Goal: Task Accomplishment & Management: Manage account settings

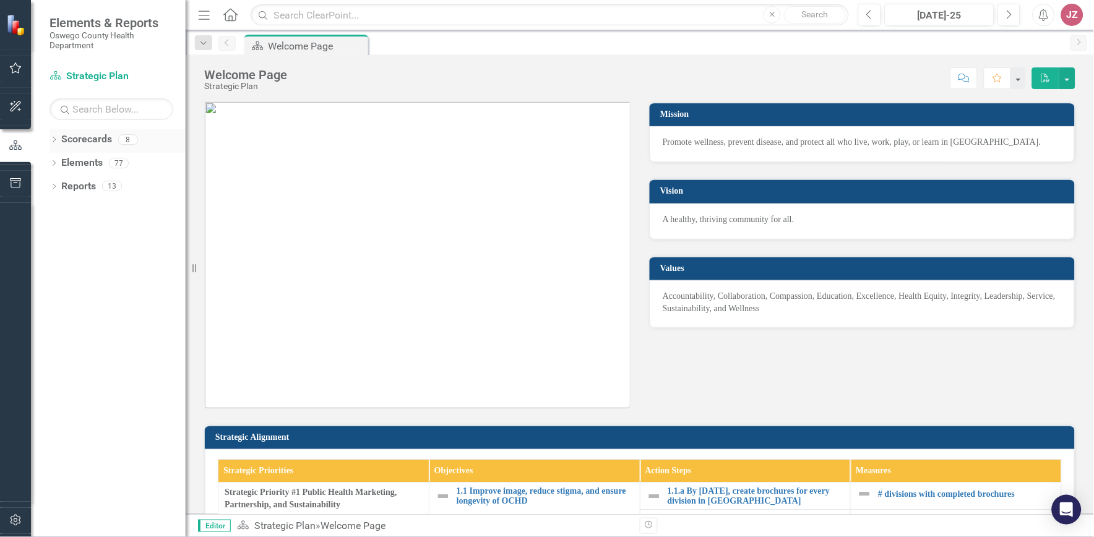
click at [53, 134] on div "Dropdown Scorecards 8" at bounding box center [118, 141] width 136 height 24
click at [58, 137] on div "Dropdown Scorecards 8" at bounding box center [118, 141] width 136 height 24
click at [53, 140] on icon "Dropdown" at bounding box center [54, 140] width 9 height 7
click at [59, 231] on icon "Dropdown" at bounding box center [60, 232] width 9 height 7
click at [101, 258] on link "MCH Services" at bounding box center [132, 257] width 105 height 14
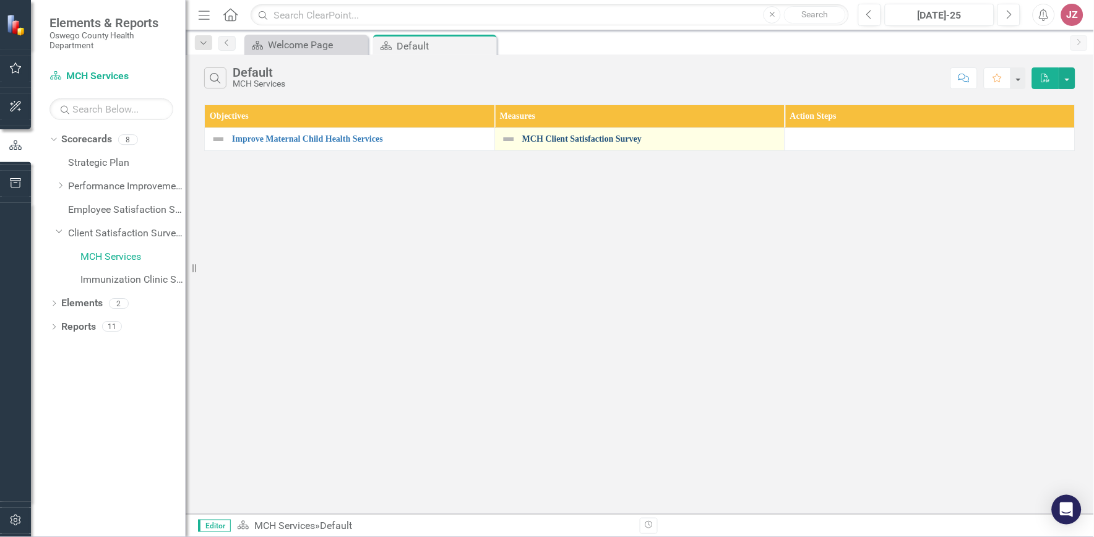
click at [565, 140] on link "MCH Client Satisfaction Survey" at bounding box center [650, 138] width 256 height 9
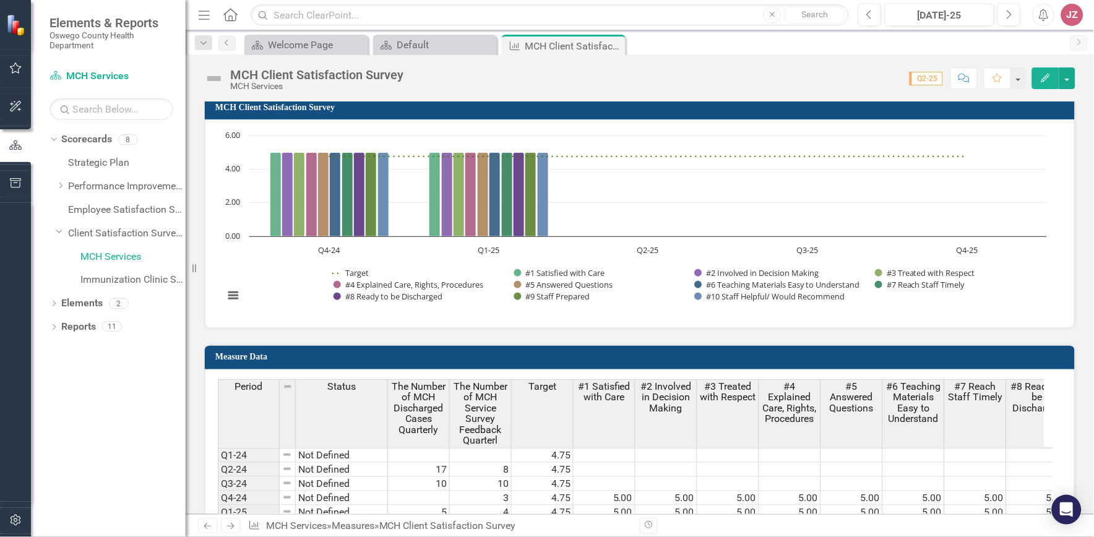
scroll to position [1168, 0]
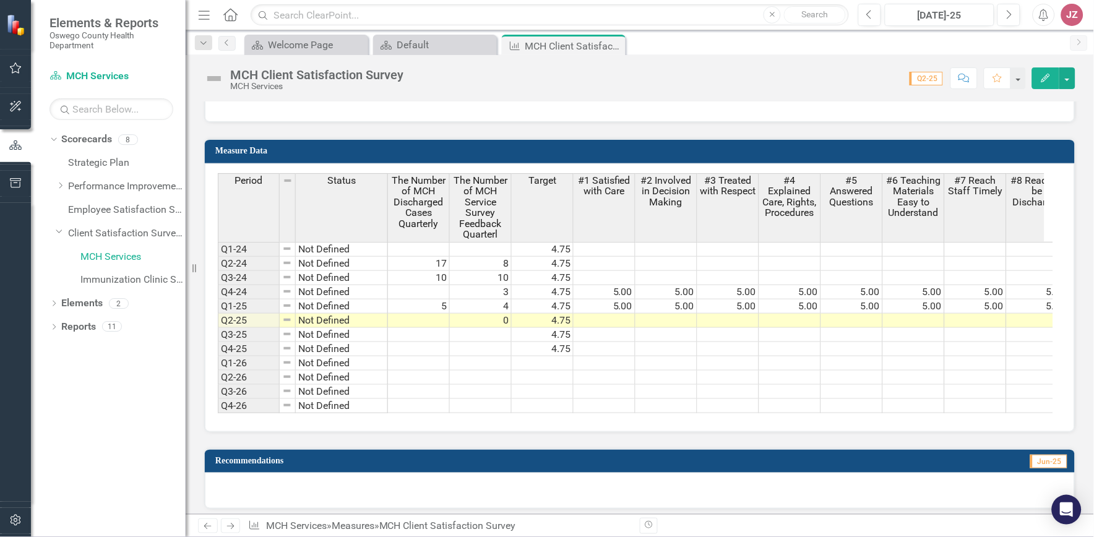
click at [494, 332] on td at bounding box center [481, 335] width 62 height 14
click at [497, 330] on td at bounding box center [481, 335] width 62 height 14
click at [500, 330] on td at bounding box center [481, 335] width 62 height 14
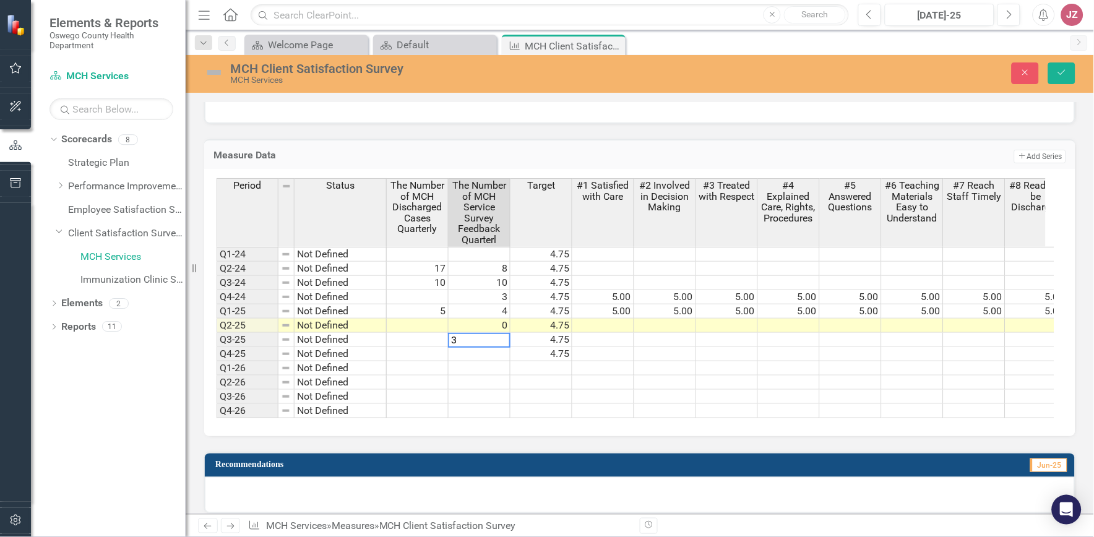
type textarea "3"
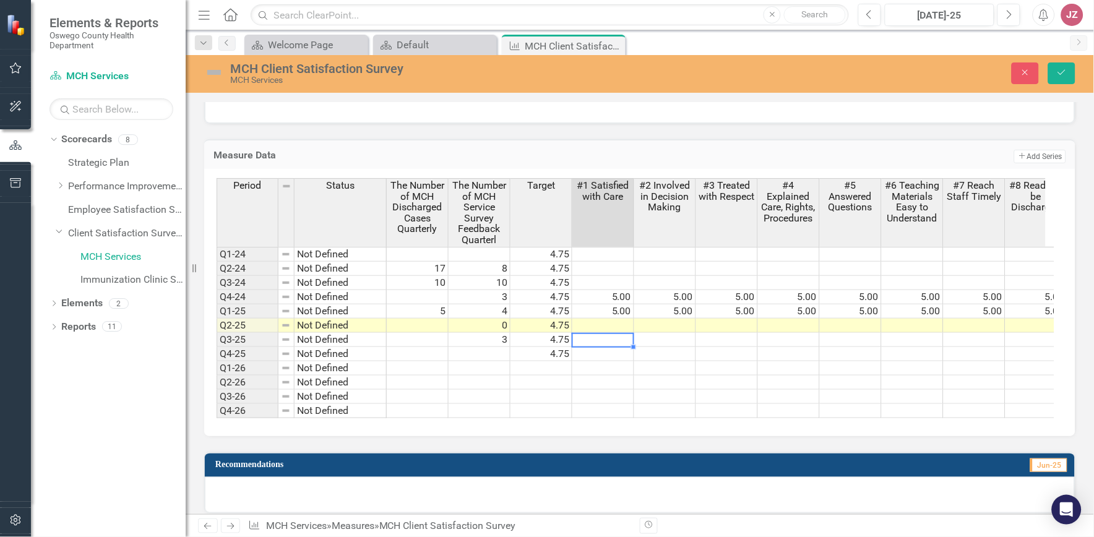
click at [583, 335] on td at bounding box center [603, 340] width 62 height 14
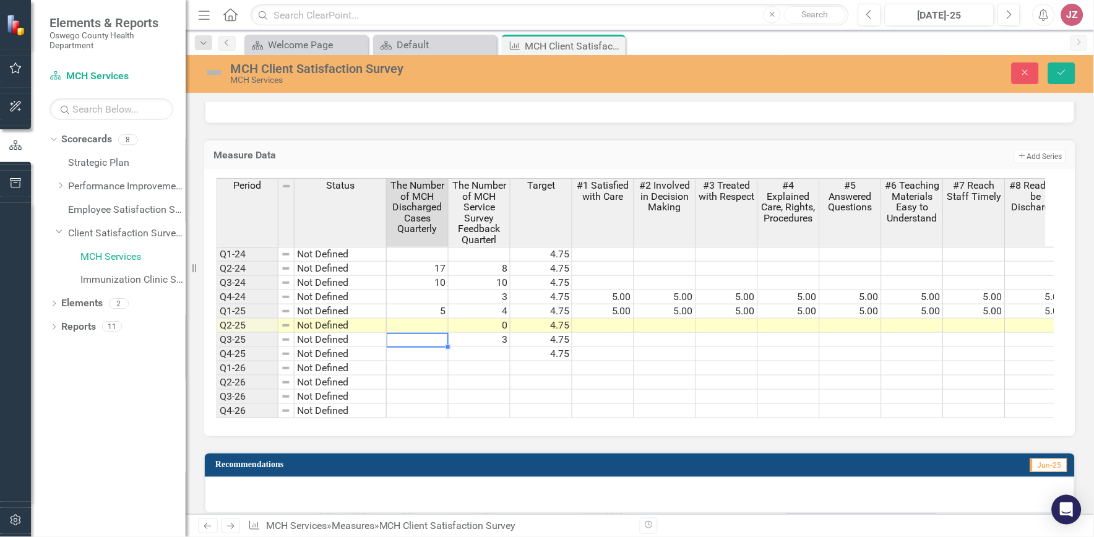
click at [431, 338] on td at bounding box center [418, 340] width 62 height 14
type textarea "5"
click at [607, 335] on td at bounding box center [603, 340] width 62 height 14
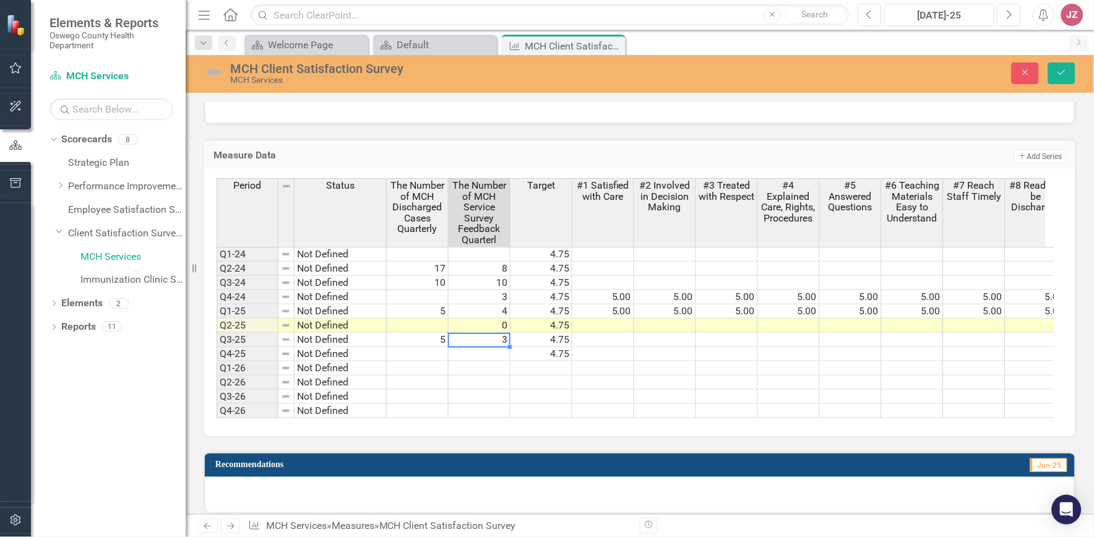
click at [502, 336] on td "3" at bounding box center [480, 340] width 62 height 14
click at [438, 333] on td "5" at bounding box center [418, 340] width 62 height 14
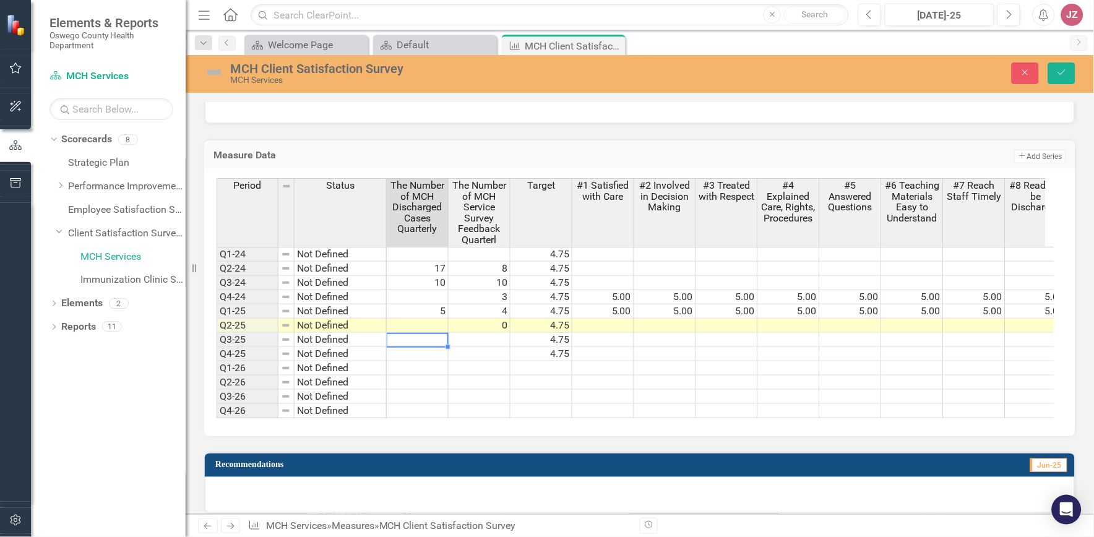
click at [496, 319] on td "0" at bounding box center [480, 326] width 62 height 14
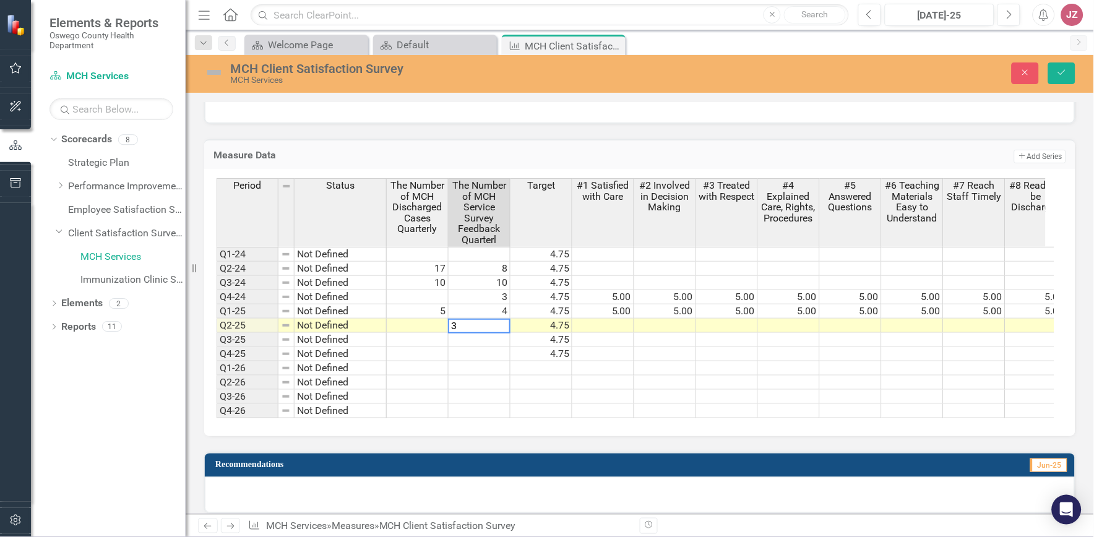
type textarea "3"
click at [436, 319] on td at bounding box center [418, 326] width 62 height 14
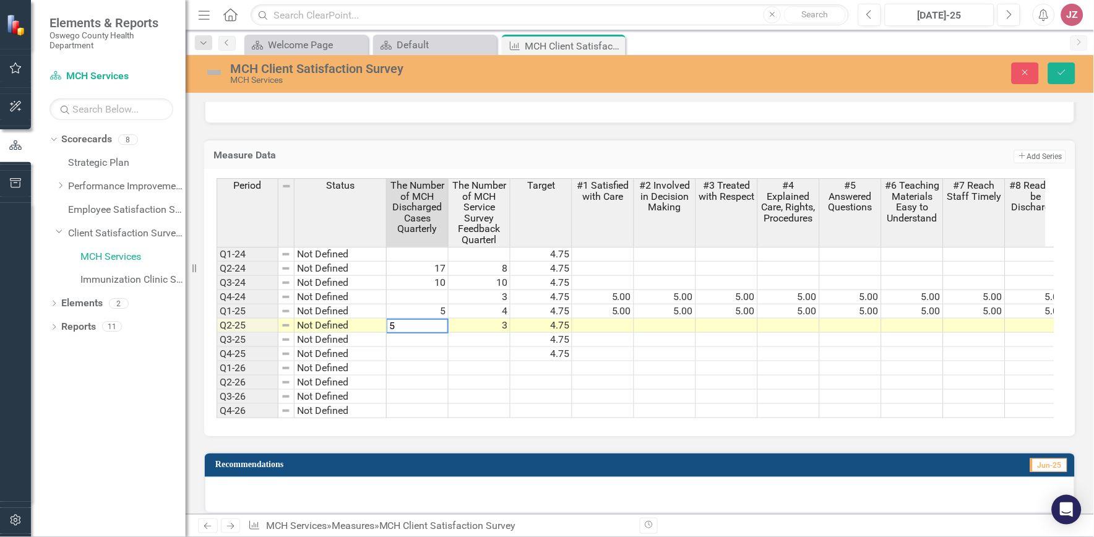
type textarea "5"
click at [608, 327] on td at bounding box center [603, 326] width 62 height 14
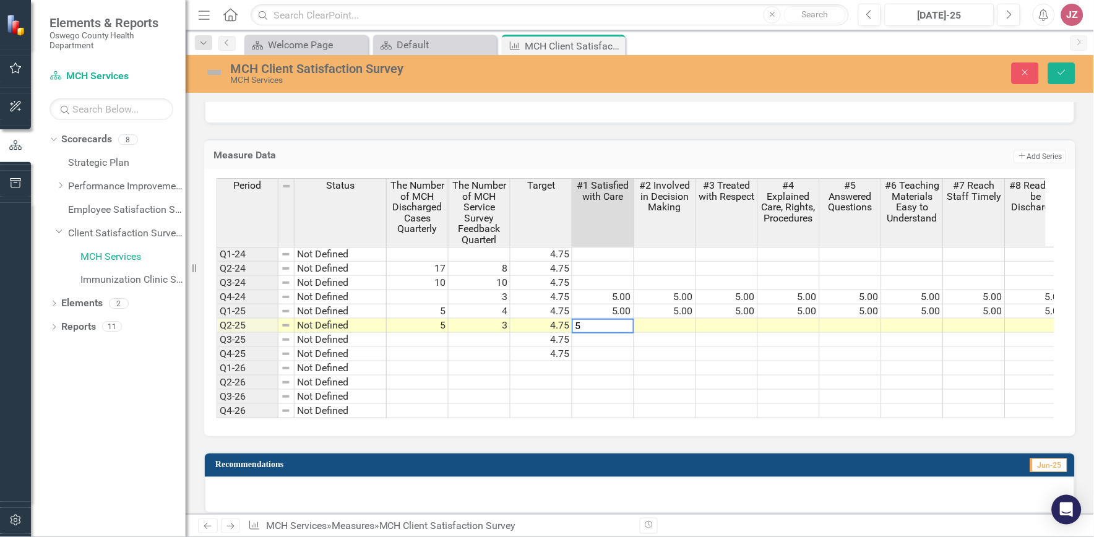
type textarea "5"
click at [657, 319] on td at bounding box center [665, 326] width 62 height 14
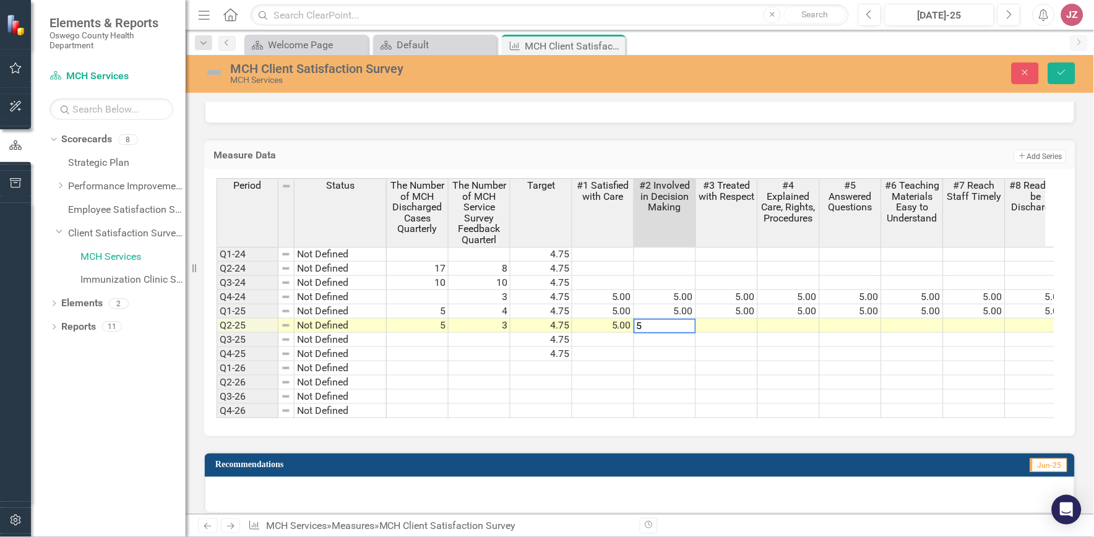
type textarea "5"
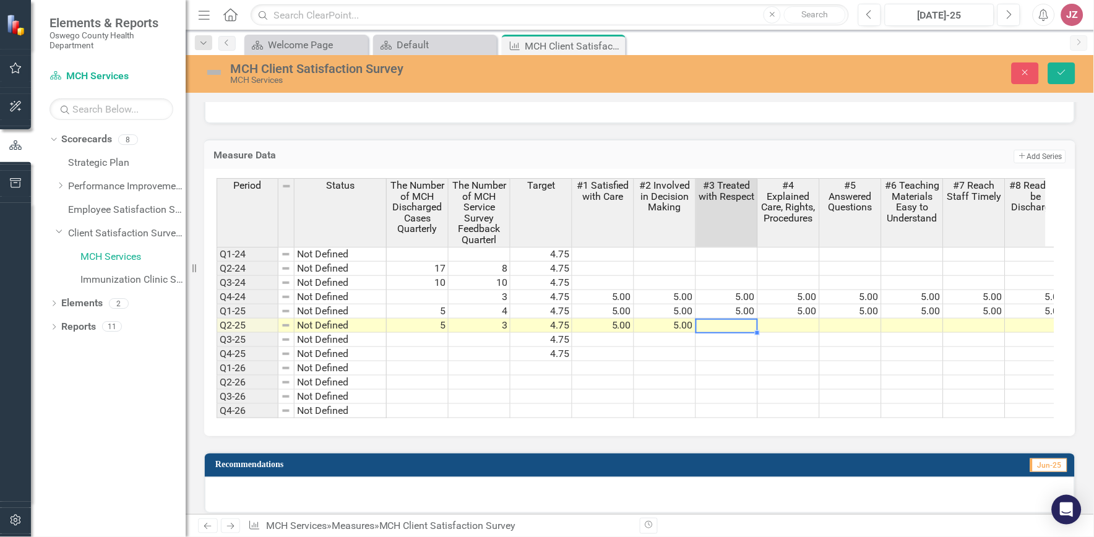
click at [708, 322] on td at bounding box center [727, 326] width 62 height 14
type textarea "5"
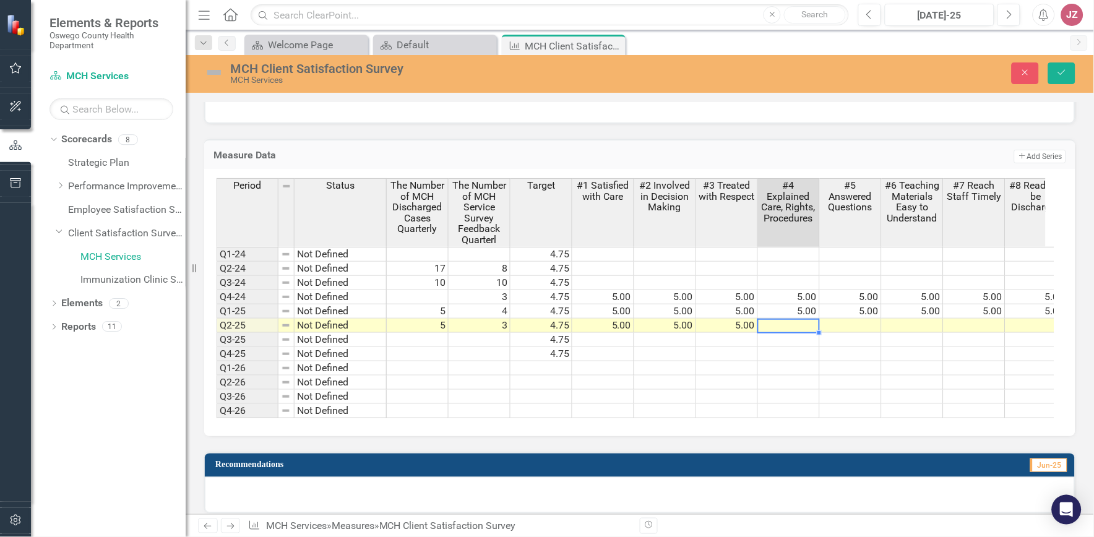
click at [795, 323] on td at bounding box center [789, 326] width 62 height 14
type textarea "5"
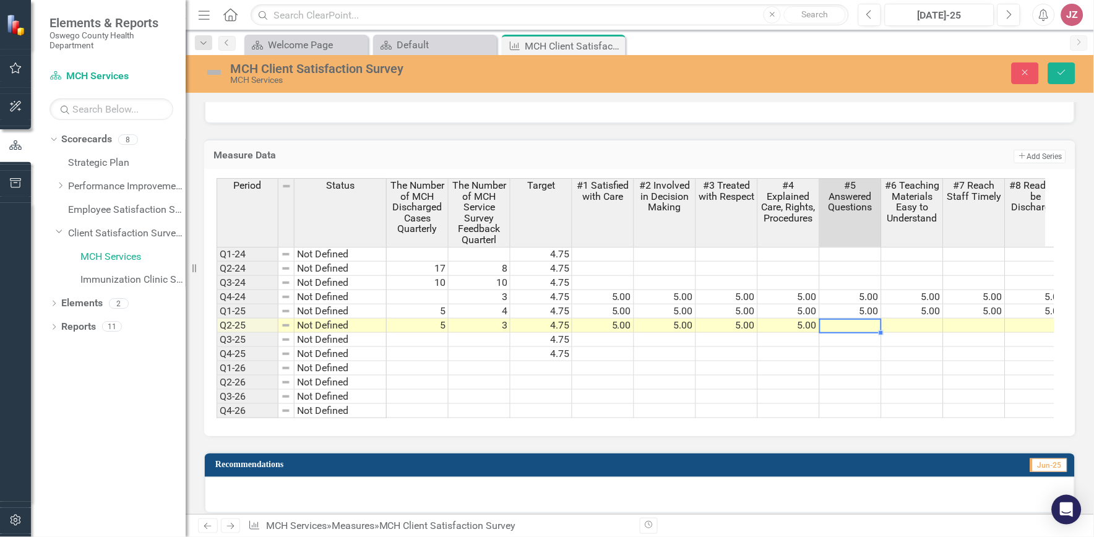
click at [864, 319] on td at bounding box center [851, 326] width 62 height 14
type textarea "5"
click at [907, 323] on td at bounding box center [913, 326] width 62 height 14
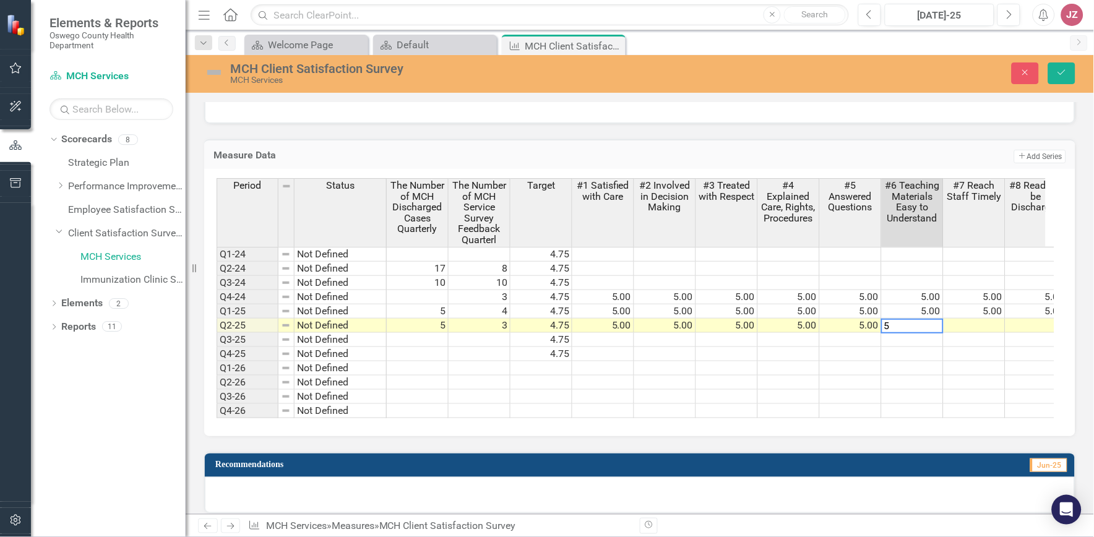
type textarea "5"
click at [973, 325] on td at bounding box center [975, 326] width 62 height 14
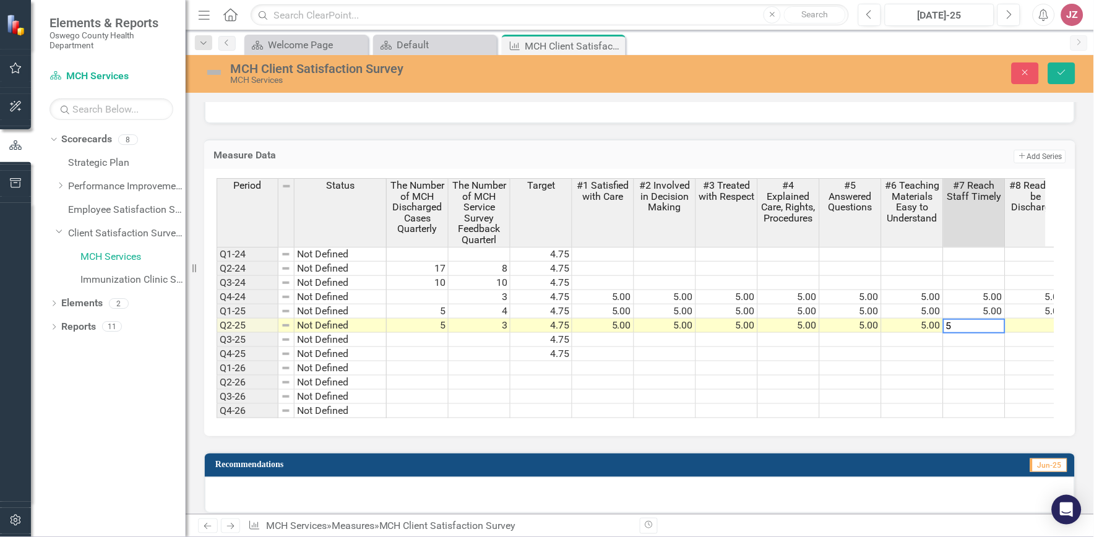
type textarea "5"
click at [1017, 321] on td at bounding box center [1036, 326] width 62 height 14
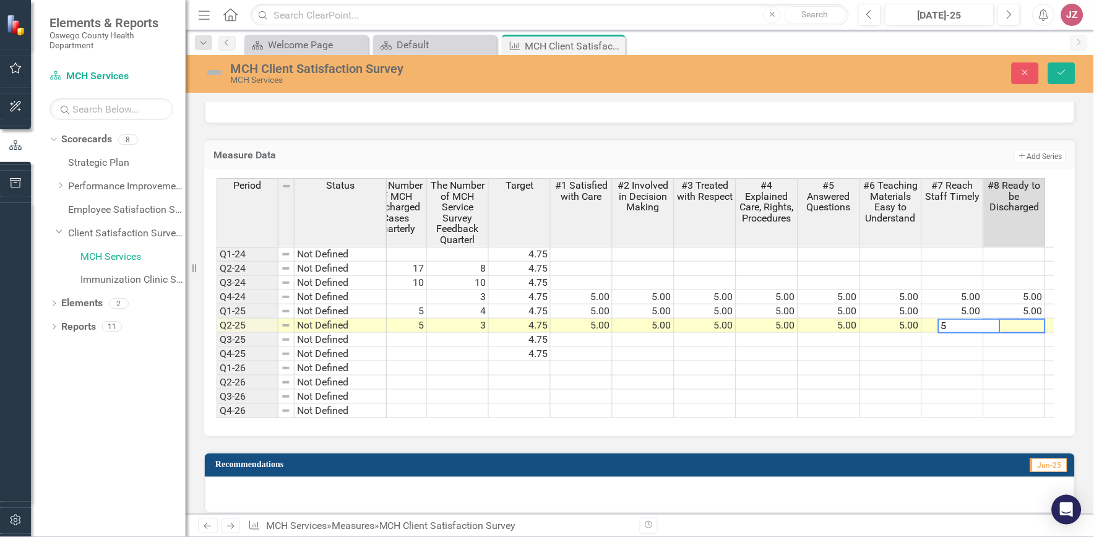
scroll to position [0, 145]
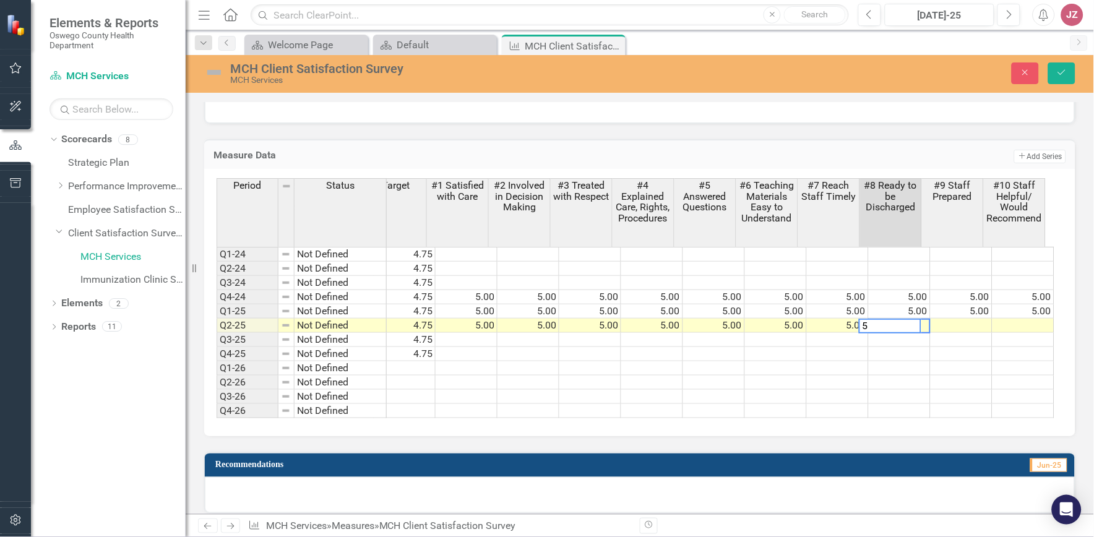
type textarea "5"
click at [954, 324] on td at bounding box center [962, 326] width 62 height 14
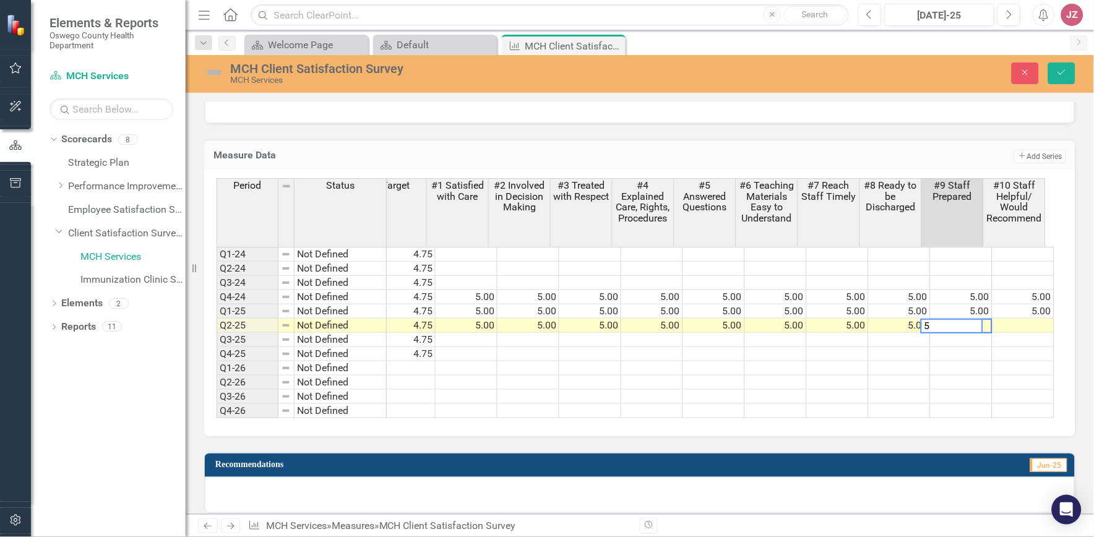
type textarea "5"
click at [1023, 319] on td at bounding box center [1024, 326] width 62 height 14
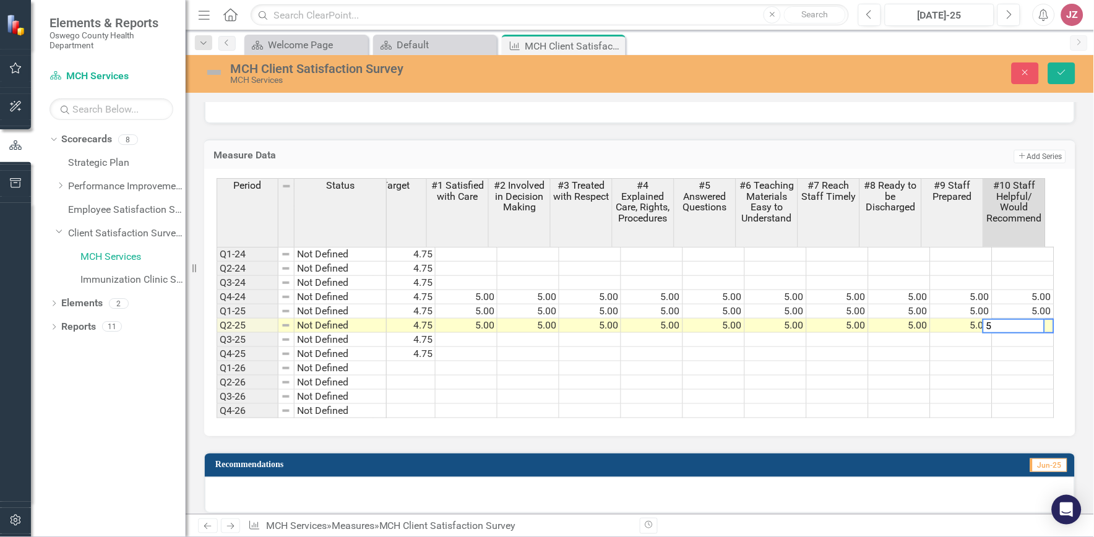
type textarea "5"
click at [559, 361] on td at bounding box center [590, 368] width 62 height 14
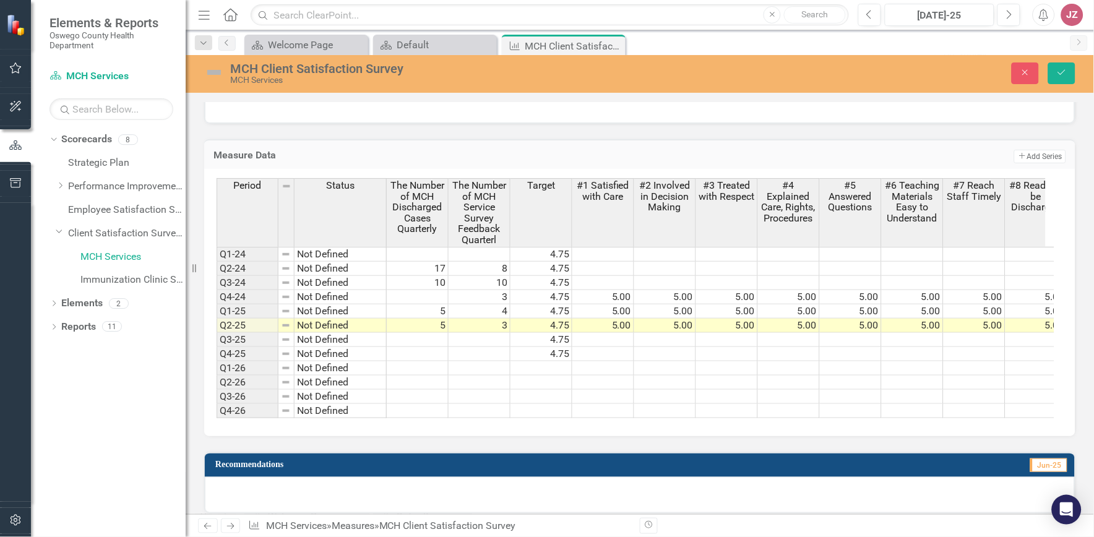
click at [438, 324] on td "5" at bounding box center [418, 326] width 62 height 14
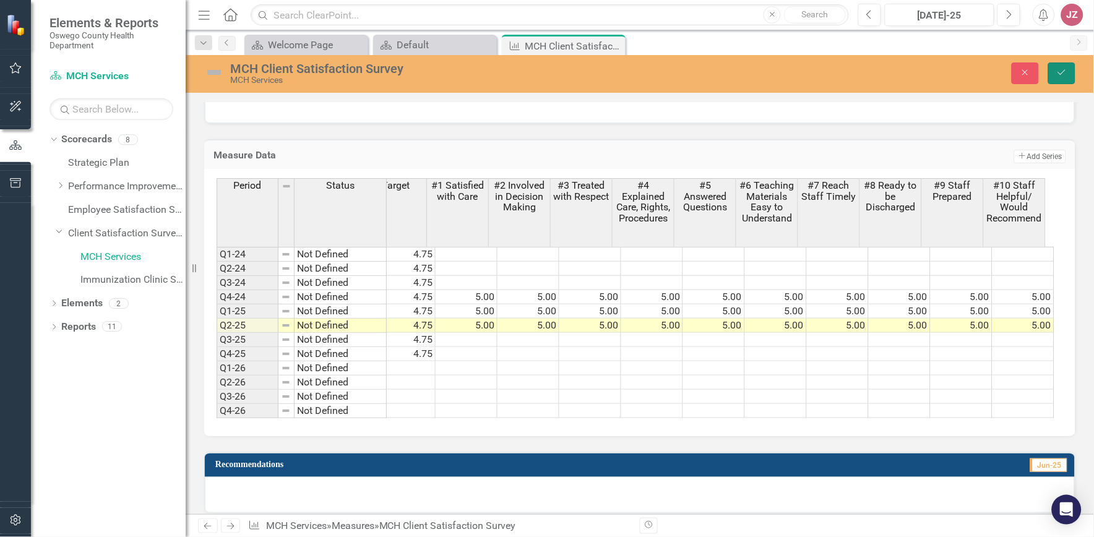
click at [1058, 74] on icon "Save" at bounding box center [1061, 72] width 11 height 9
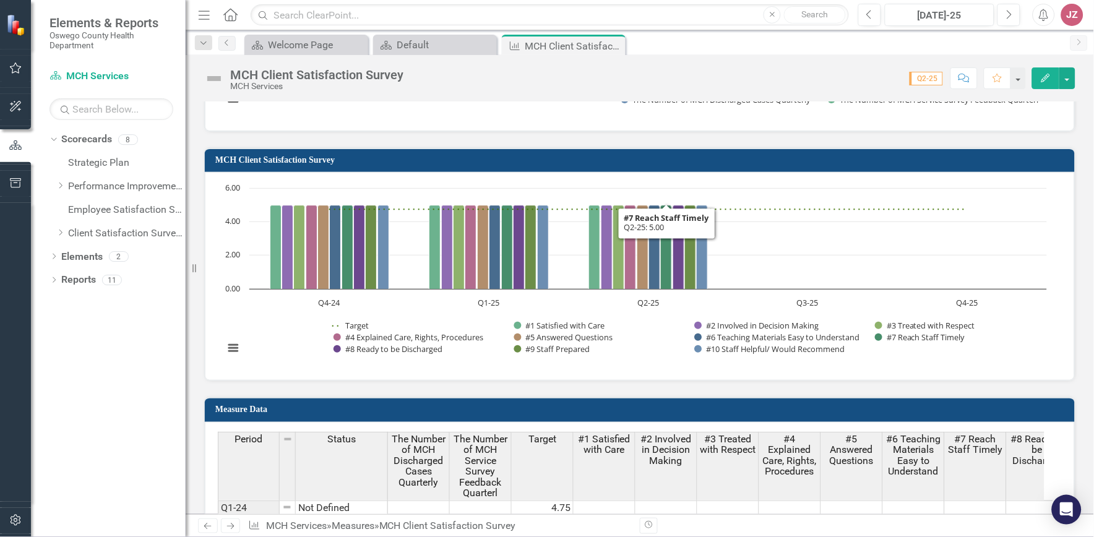
scroll to position [1031, 0]
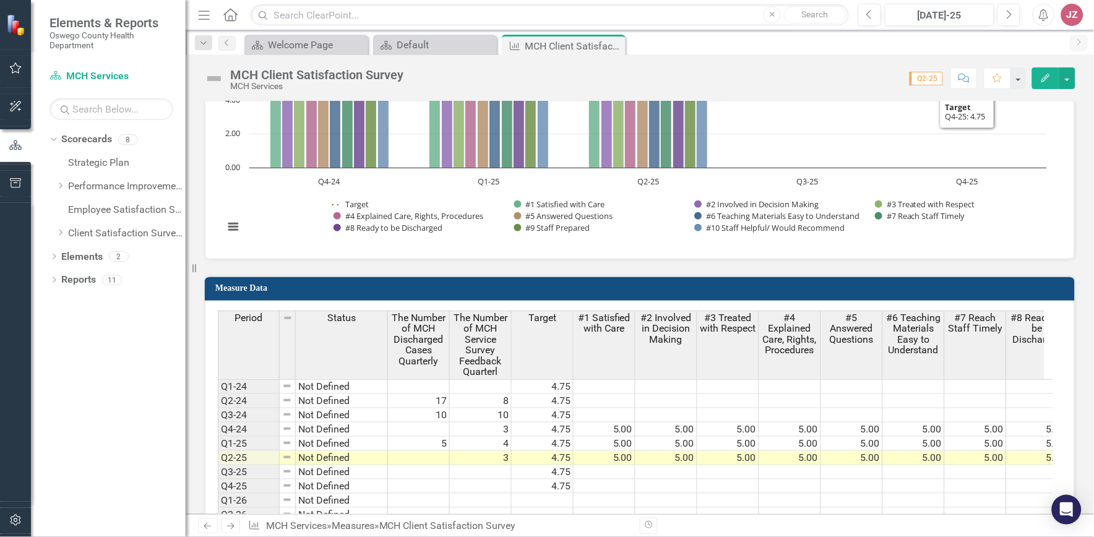
click at [1041, 79] on icon "Edit" at bounding box center [1045, 78] width 11 height 9
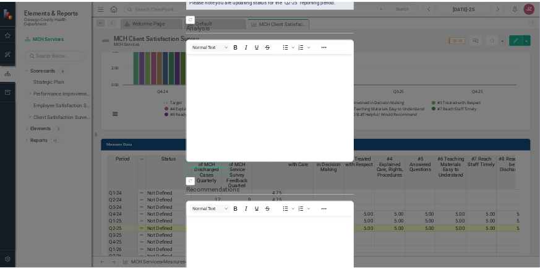
scroll to position [137, 0]
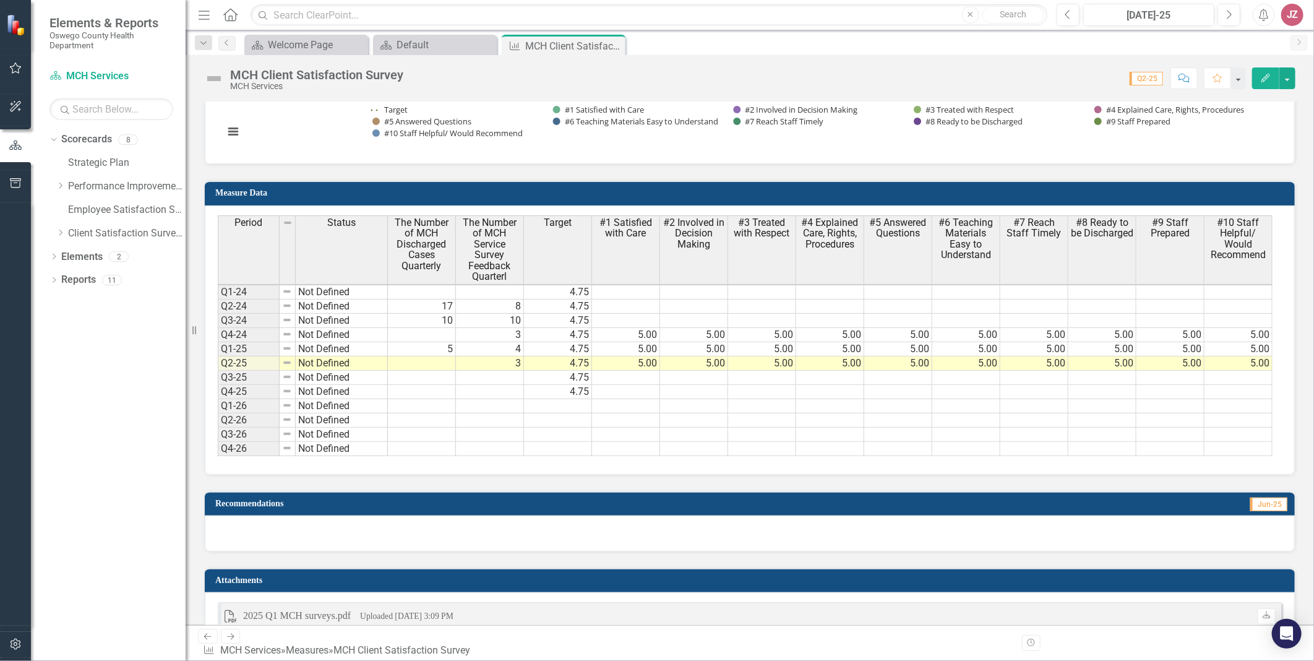
scroll to position [1117, 0]
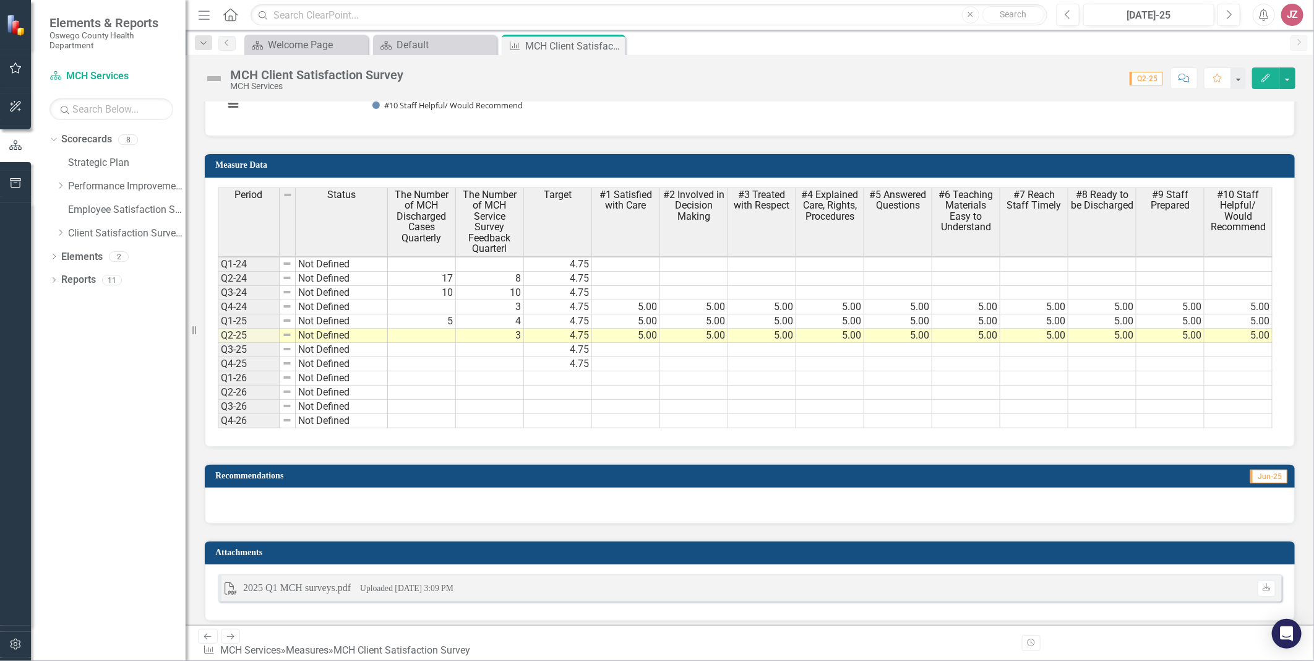
click at [1093, 536] on h3 "Attachments" at bounding box center [752, 552] width 1074 height 9
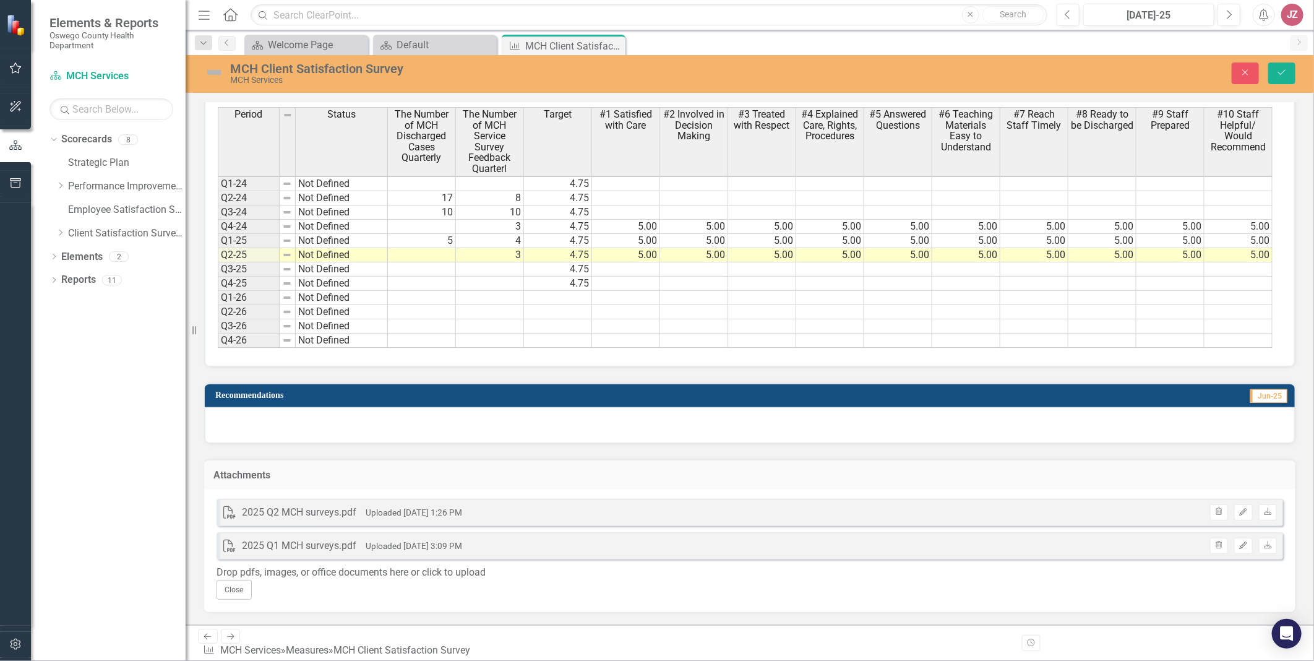
scroll to position [1226, 0]
click at [1093, 68] on icon "Save" at bounding box center [1282, 72] width 11 height 9
